Goal: Check status: Check status

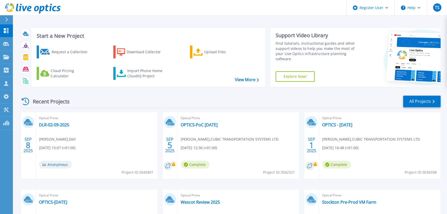
click at [191, 121] on div "Optical Prime OPTICS-PoC Sept 25 Andy Ruegg , CUBIC TRANSPORTATION SYSTEMS LTD …" at bounding box center [237, 145] width 121 height 67
click at [192, 124] on link "OPTICS-PoC [DATE]" at bounding box center [199, 124] width 37 height 5
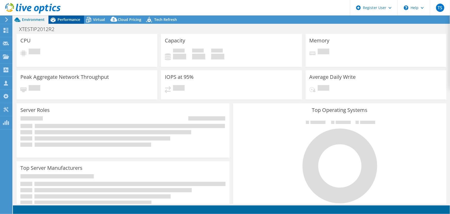
select select "USD"
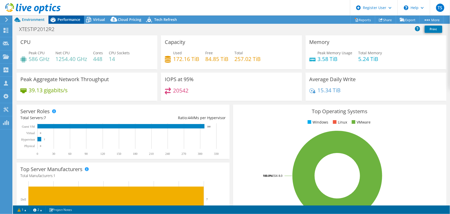
click at [71, 18] on span "Performance" at bounding box center [69, 19] width 23 height 5
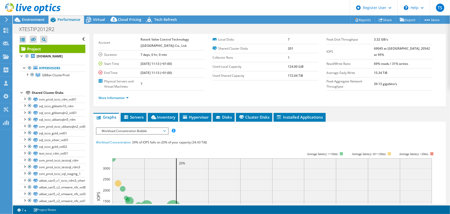
scroll to position [23, 0]
click at [201, 116] on span "Hypervisor" at bounding box center [195, 116] width 27 height 5
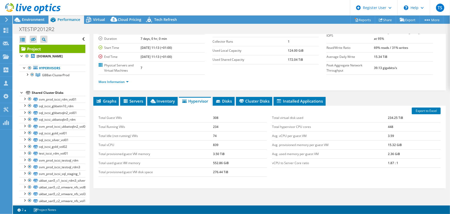
scroll to position [0, 0]
